Goal: Obtain resource: Obtain resource

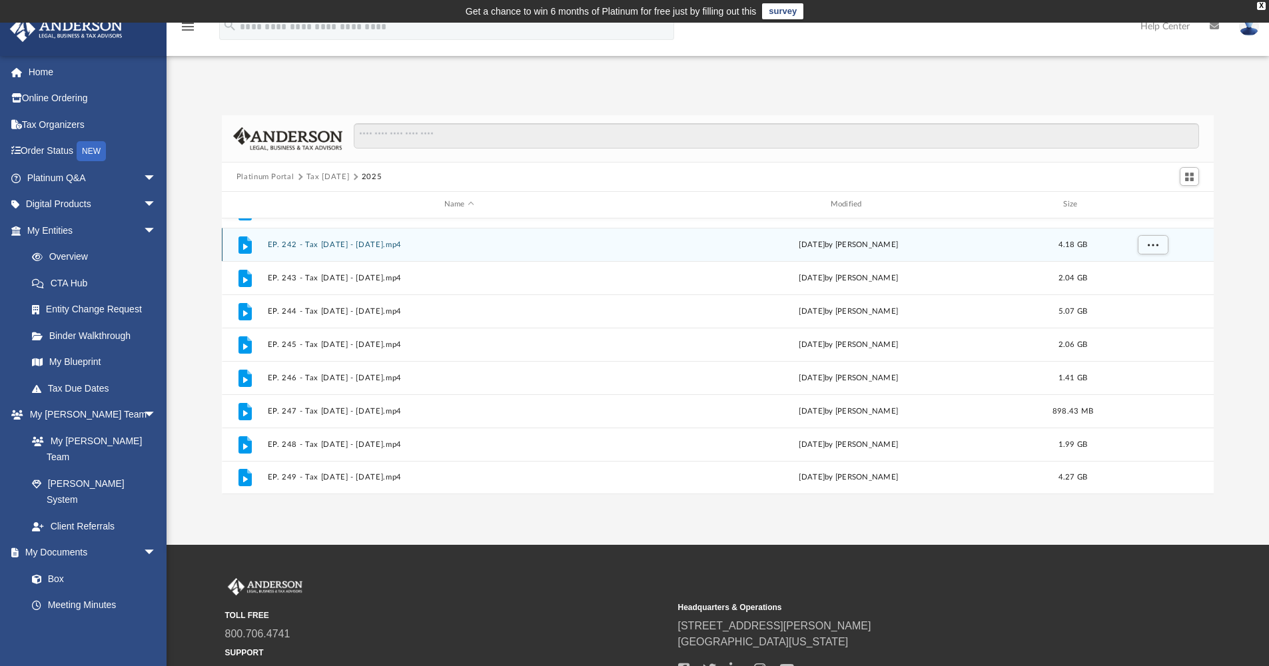
scroll to position [224, 0]
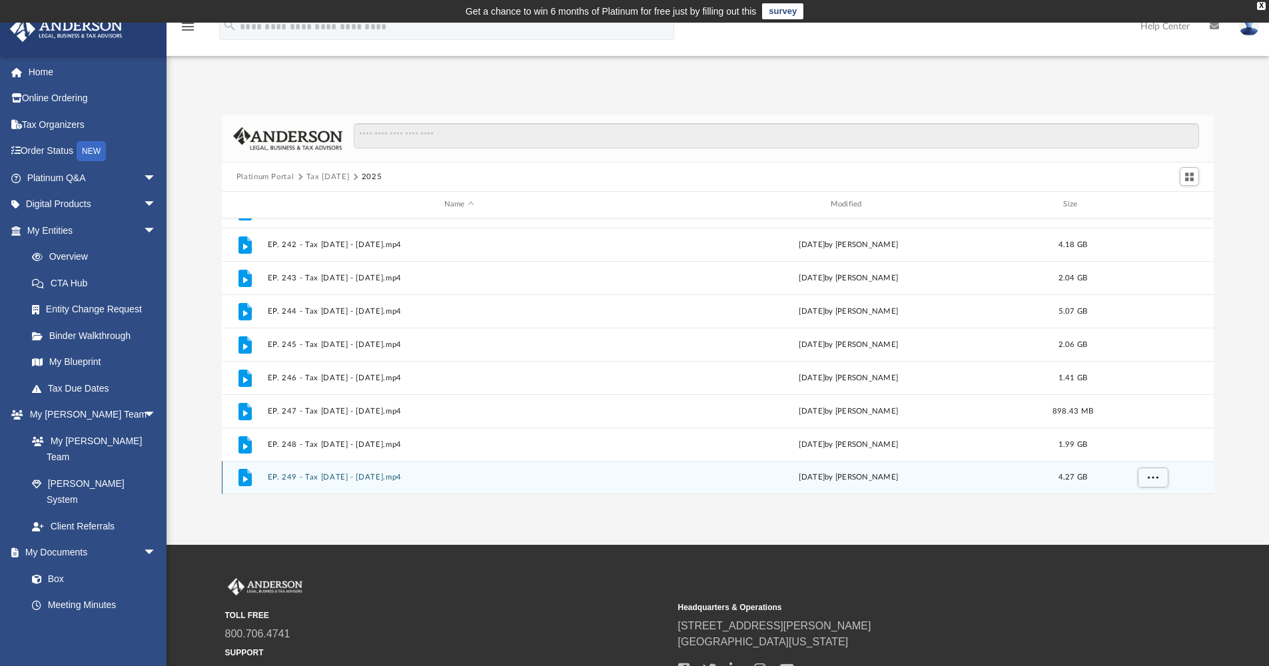
click at [331, 476] on button "EP. 249 - Tax Tuesday - July 29th, 2025.mp4" at bounding box center [459, 477] width 384 height 9
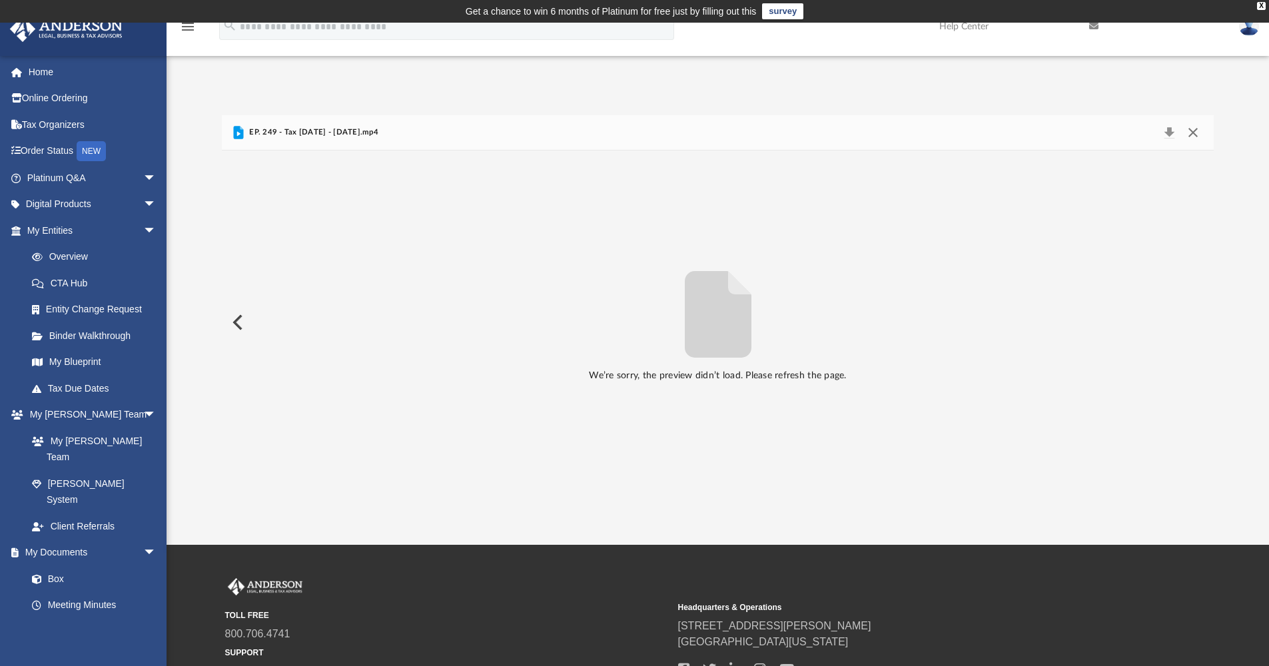
click at [1192, 131] on button "Close" at bounding box center [1193, 132] width 24 height 19
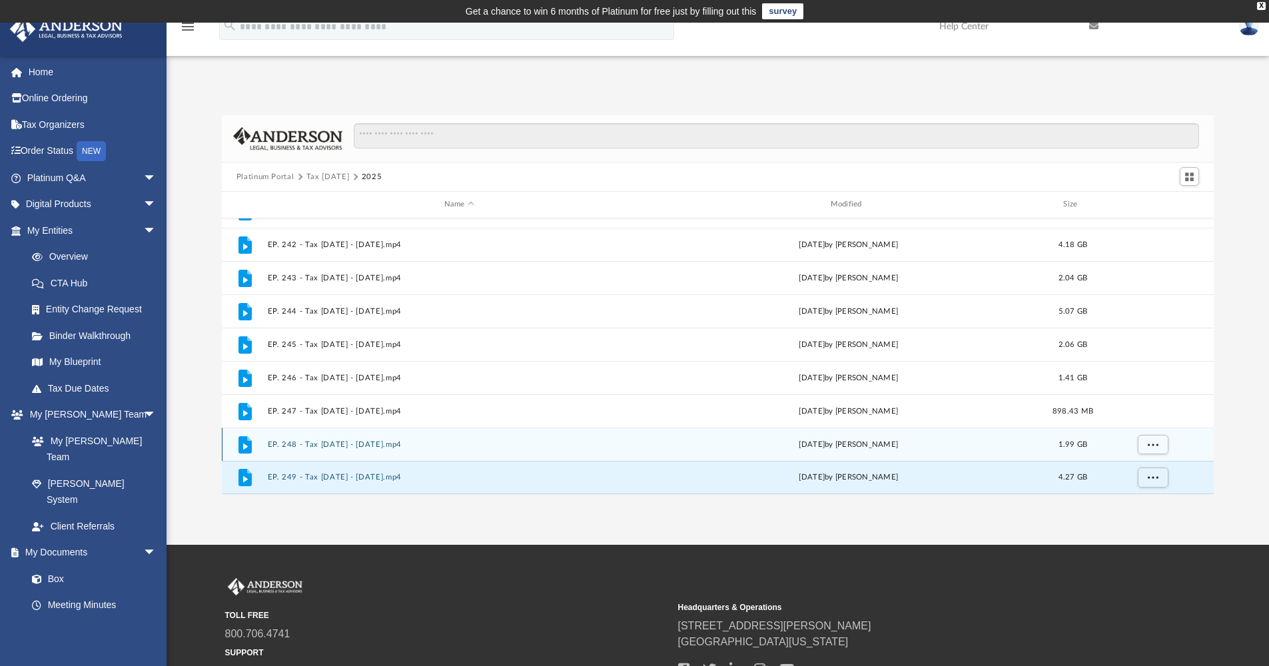
click at [348, 446] on button "EP. 248 - Tax Tuesday - July 15th, 2025.mp4" at bounding box center [459, 444] width 384 height 9
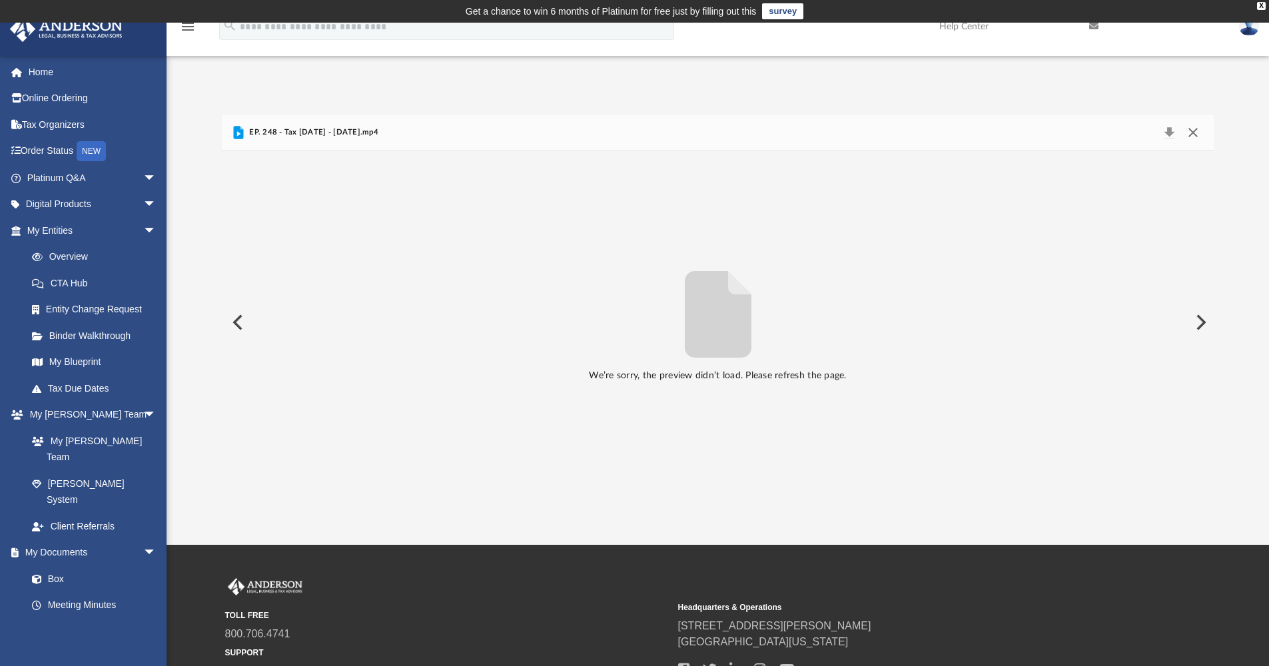
click at [1193, 130] on button "Close" at bounding box center [1193, 132] width 24 height 19
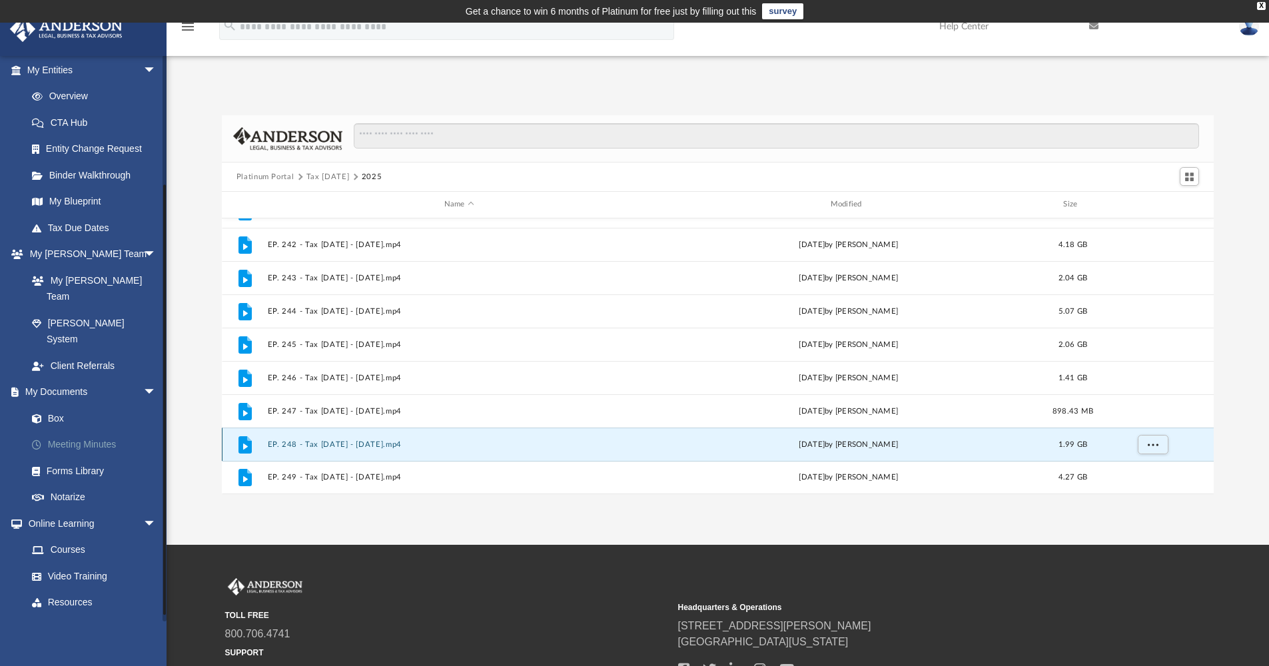
scroll to position [165, 0]
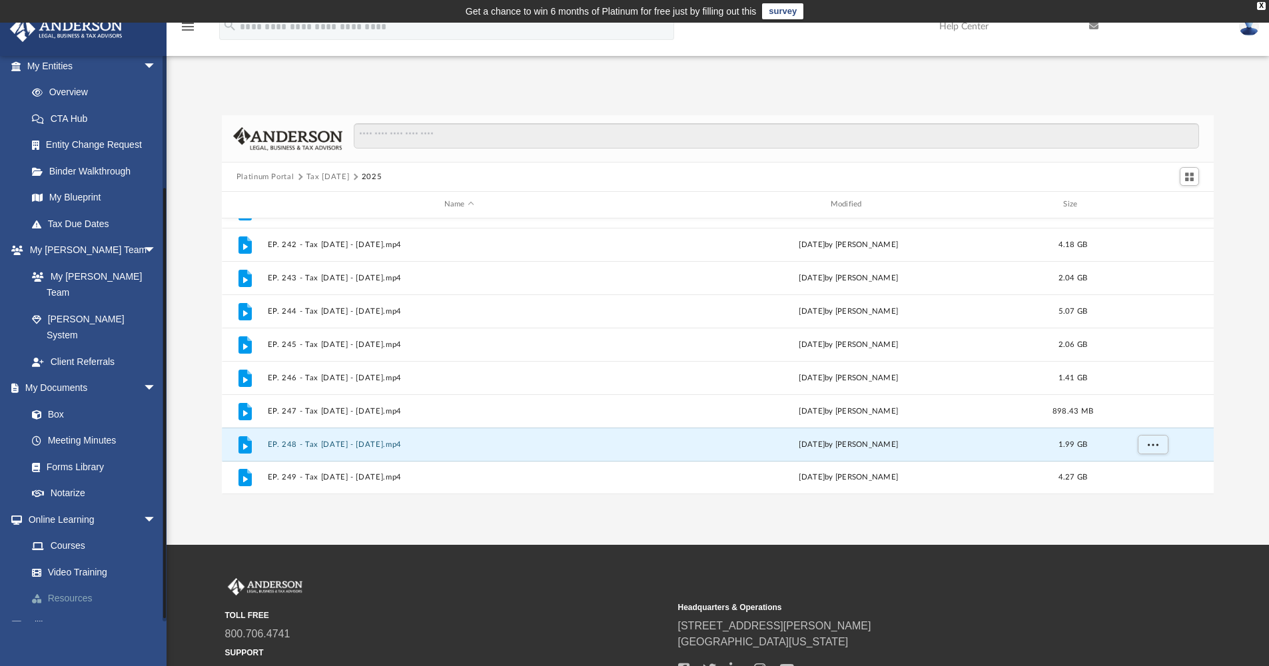
click at [69, 586] on link "Resources" at bounding box center [98, 599] width 158 height 27
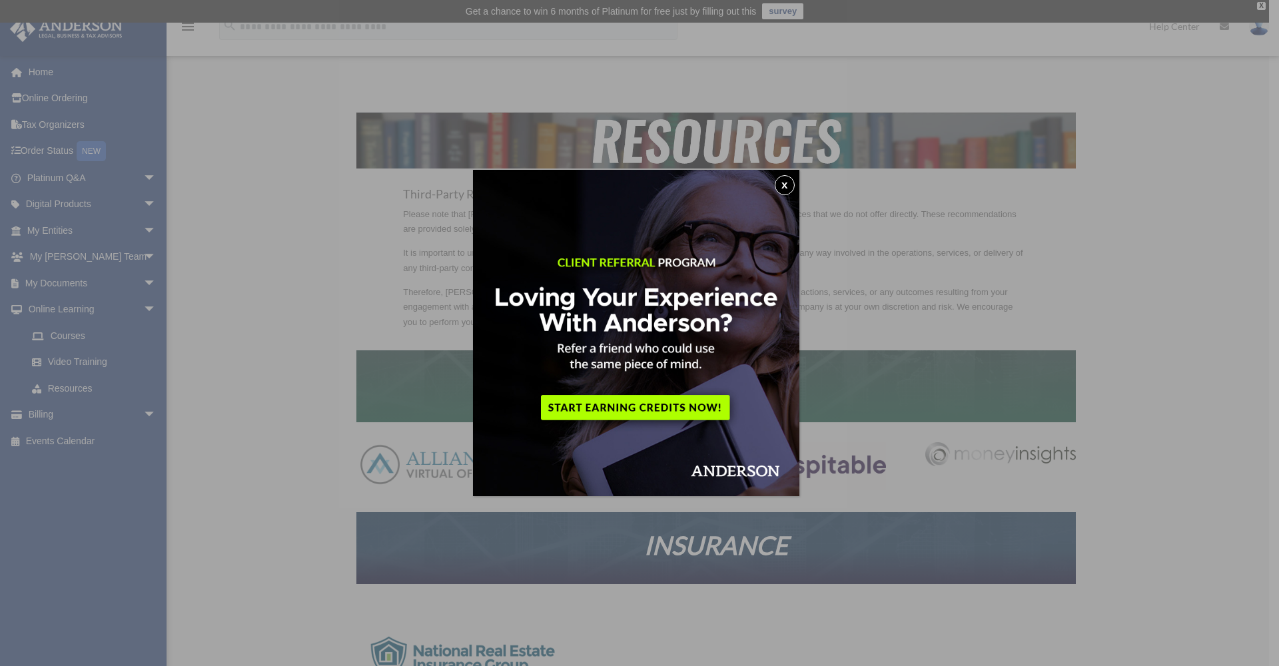
click at [791, 188] on button "x" at bounding box center [785, 185] width 20 height 20
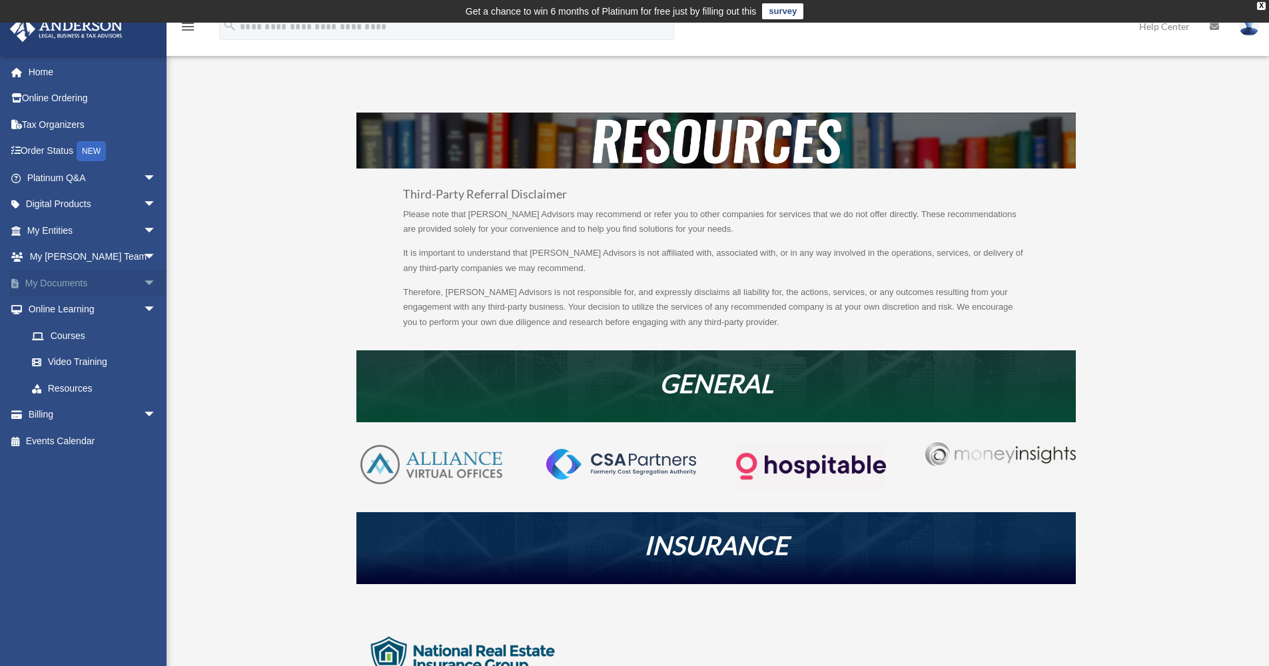
click at [143, 278] on span "arrow_drop_down" at bounding box center [156, 283] width 27 height 27
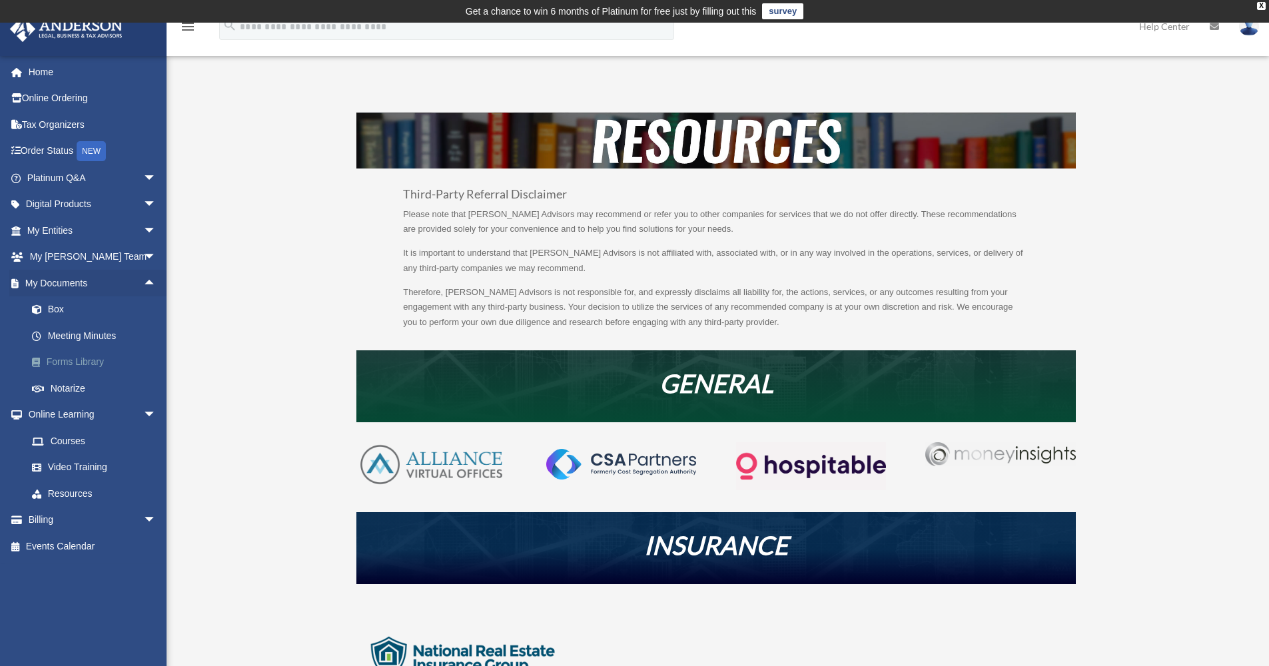
click at [72, 354] on link "Forms Library" at bounding box center [98, 362] width 158 height 27
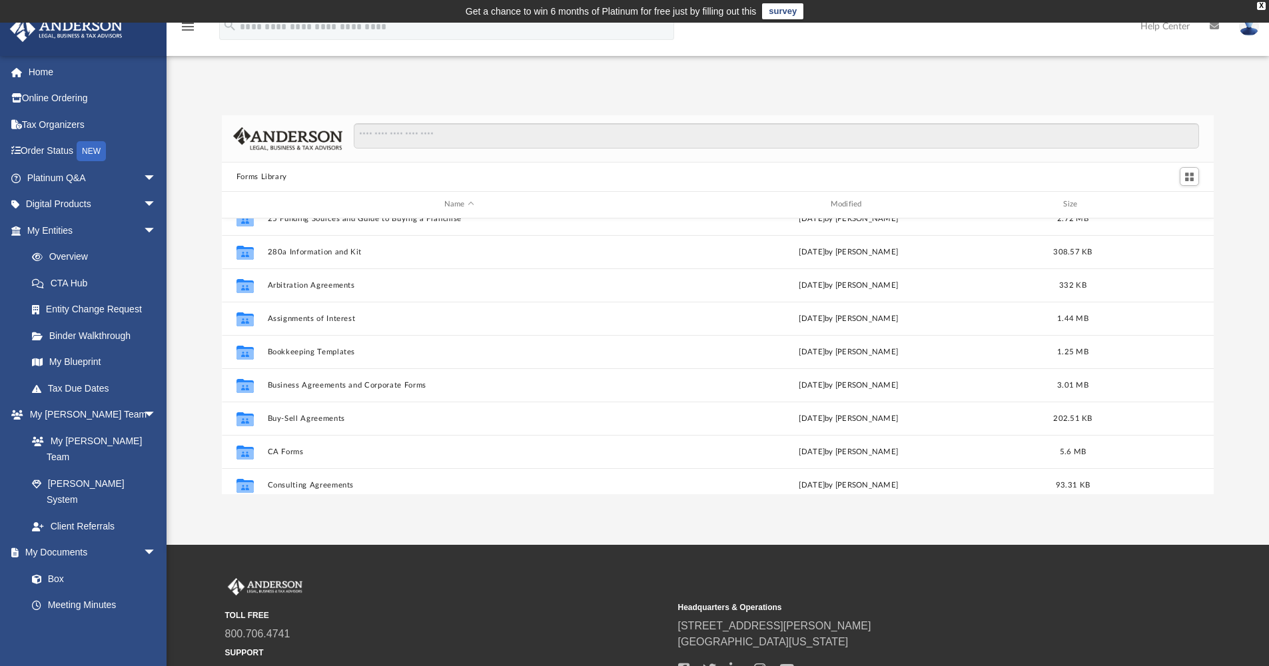
scroll to position [13, 0]
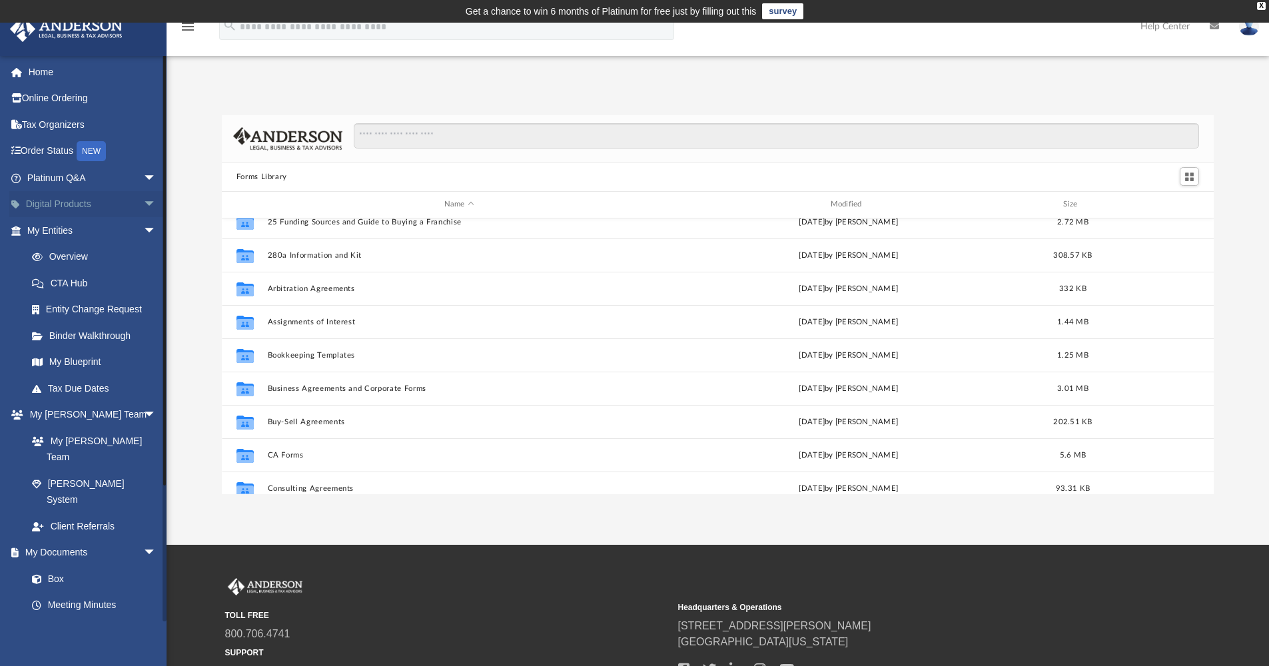
click at [143, 198] on span "arrow_drop_down" at bounding box center [156, 204] width 27 height 27
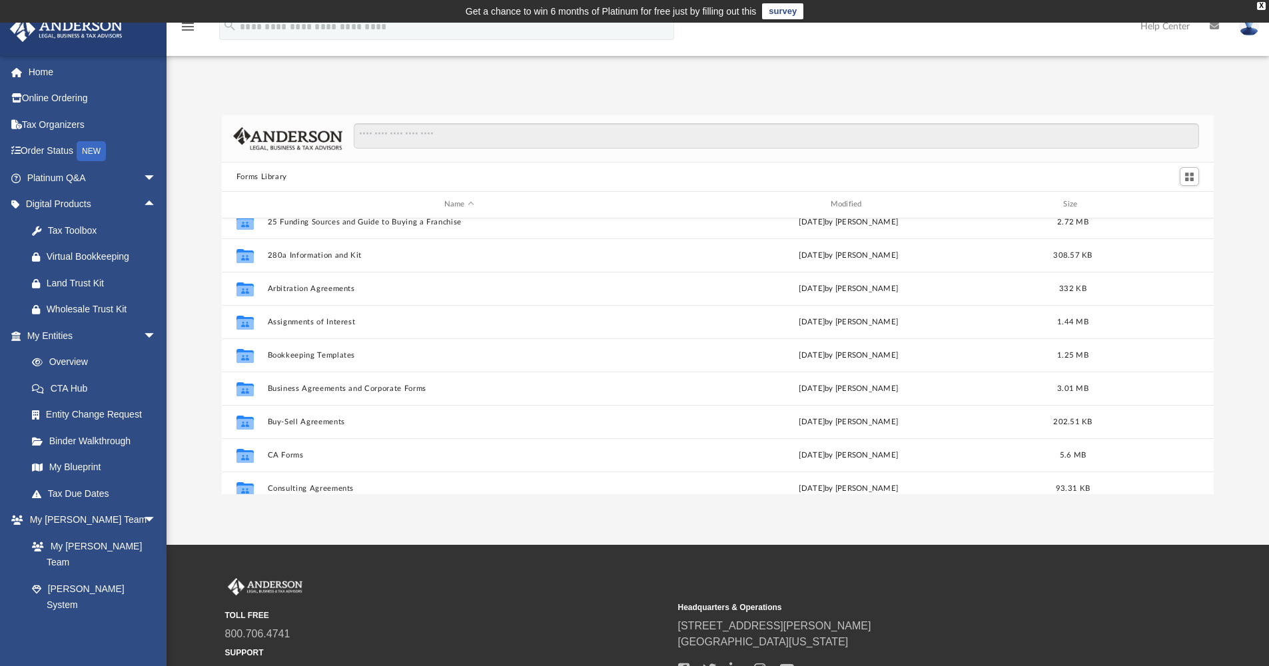
scroll to position [0, 0]
